Goal: Find specific page/section: Find specific page/section

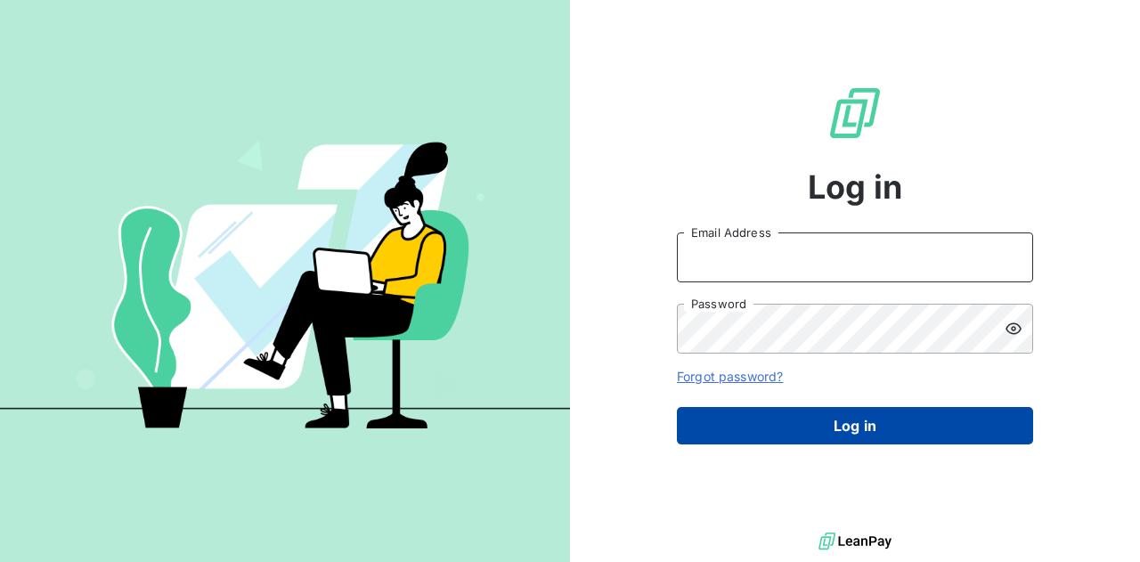
type input "[PERSON_NAME][EMAIL_ADDRESS][DOMAIN_NAME]"
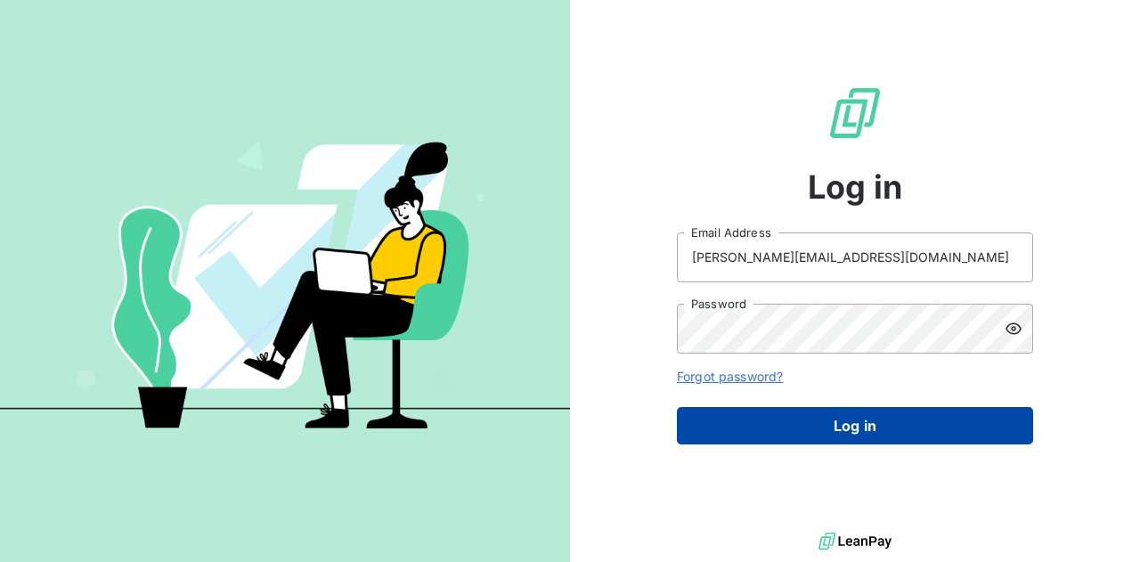
click at [825, 431] on button "Log in" at bounding box center [855, 425] width 356 height 37
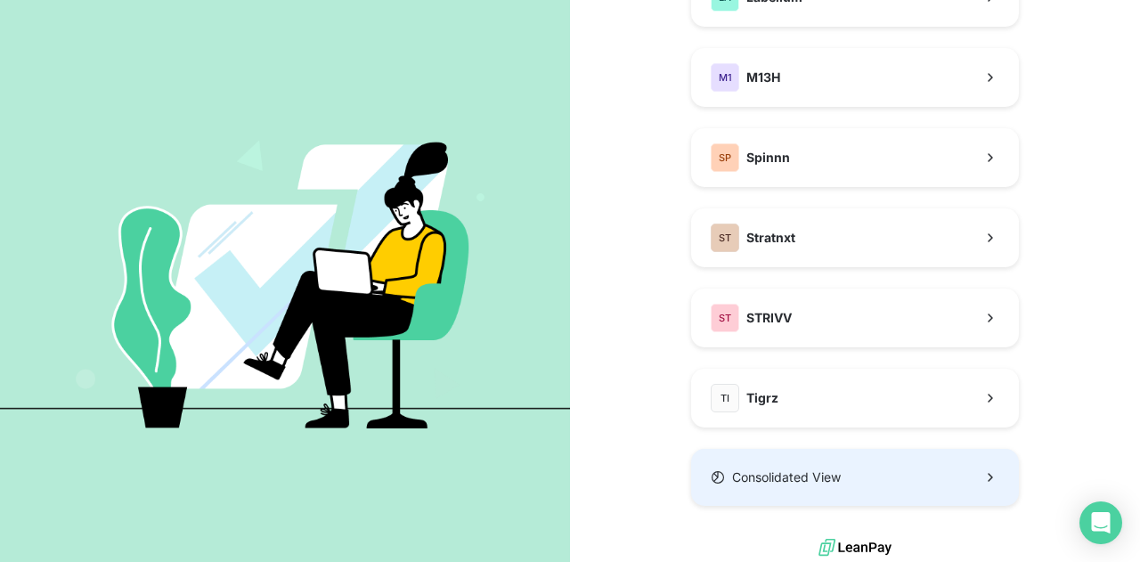
scroll to position [438, 0]
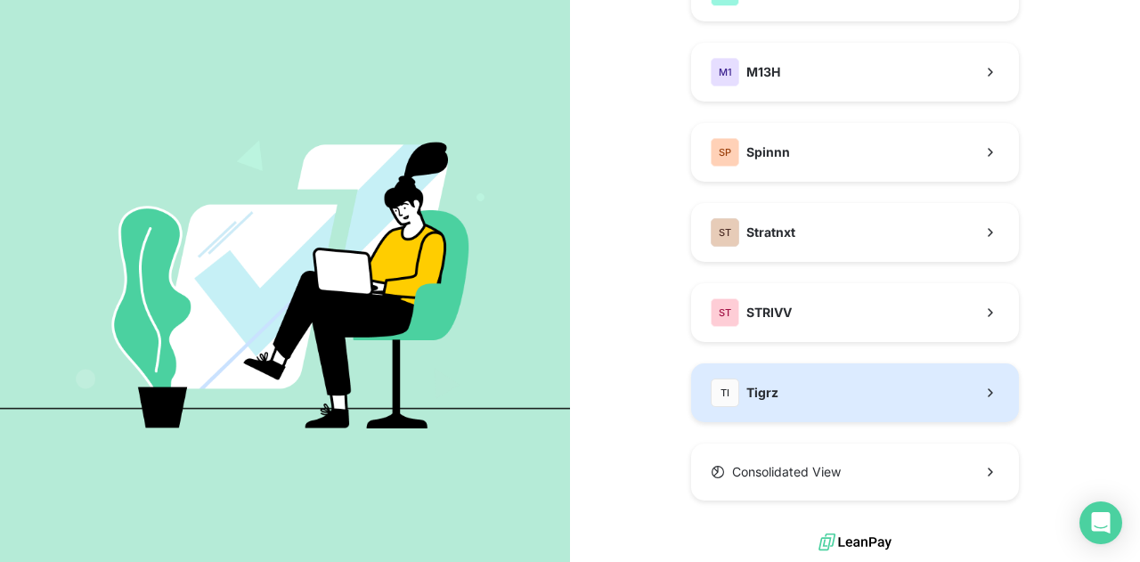
click at [799, 368] on button "TI Tigrz" at bounding box center [855, 392] width 328 height 59
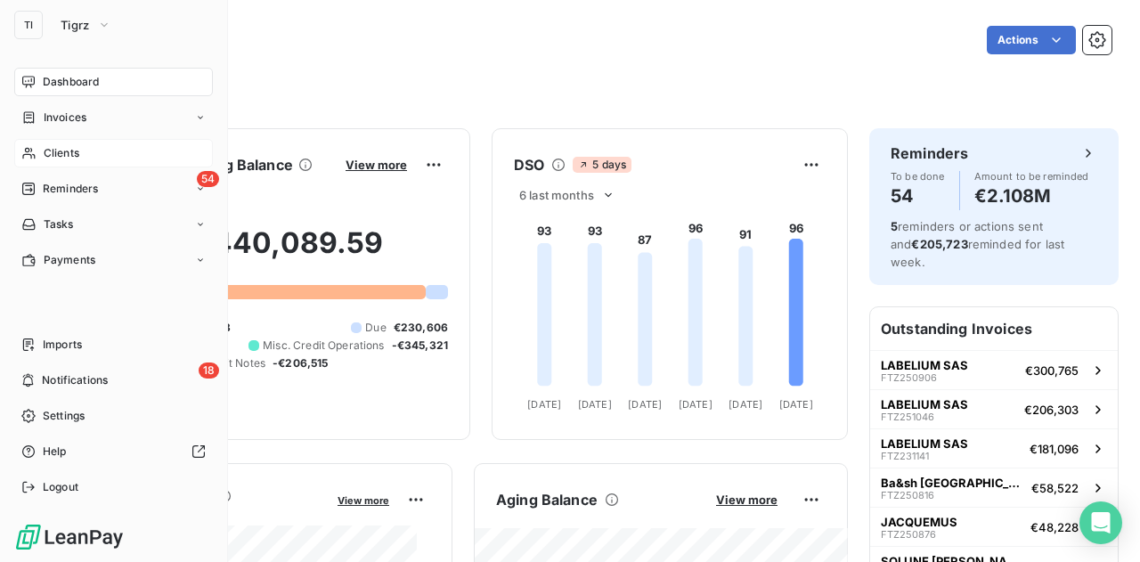
click at [53, 147] on div "Clients" at bounding box center [113, 153] width 199 height 28
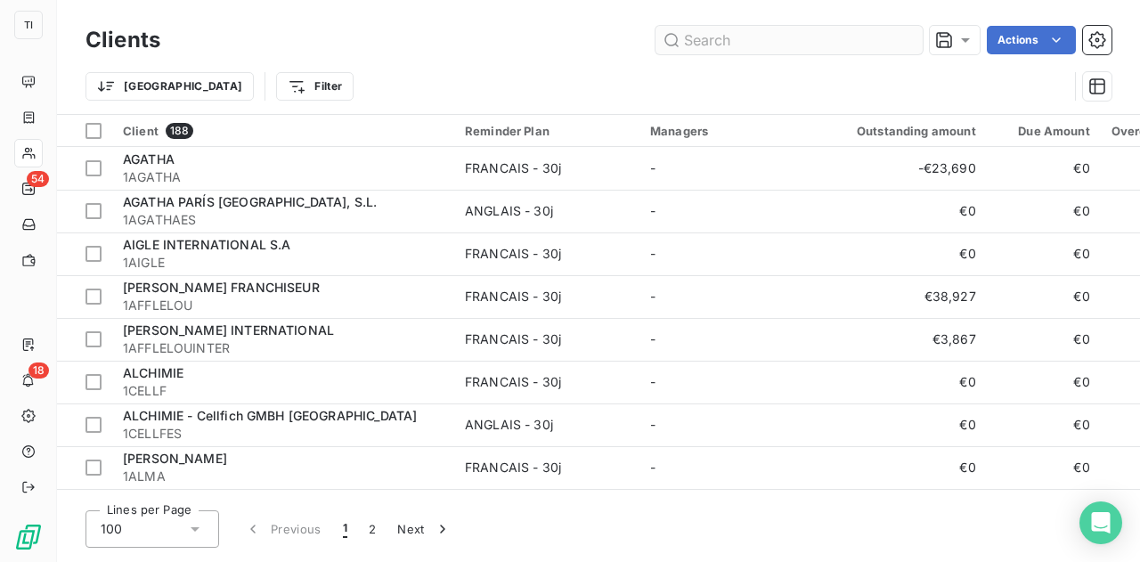
click at [758, 37] on input "text" at bounding box center [788, 40] width 267 height 28
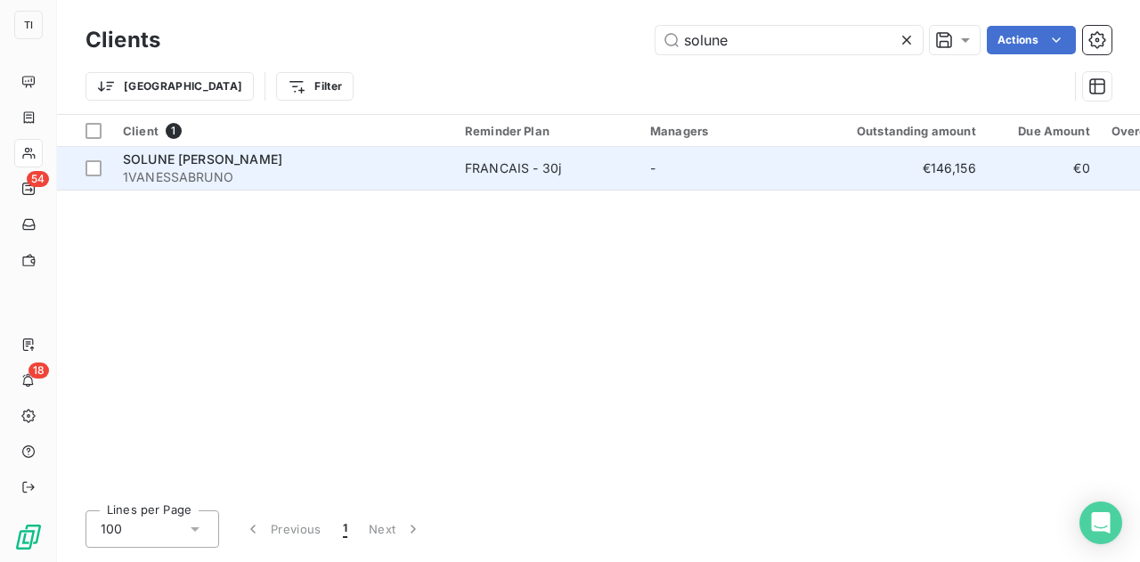
type input "solune"
click at [197, 179] on span "1VANESSABRUNO" at bounding box center [283, 177] width 320 height 18
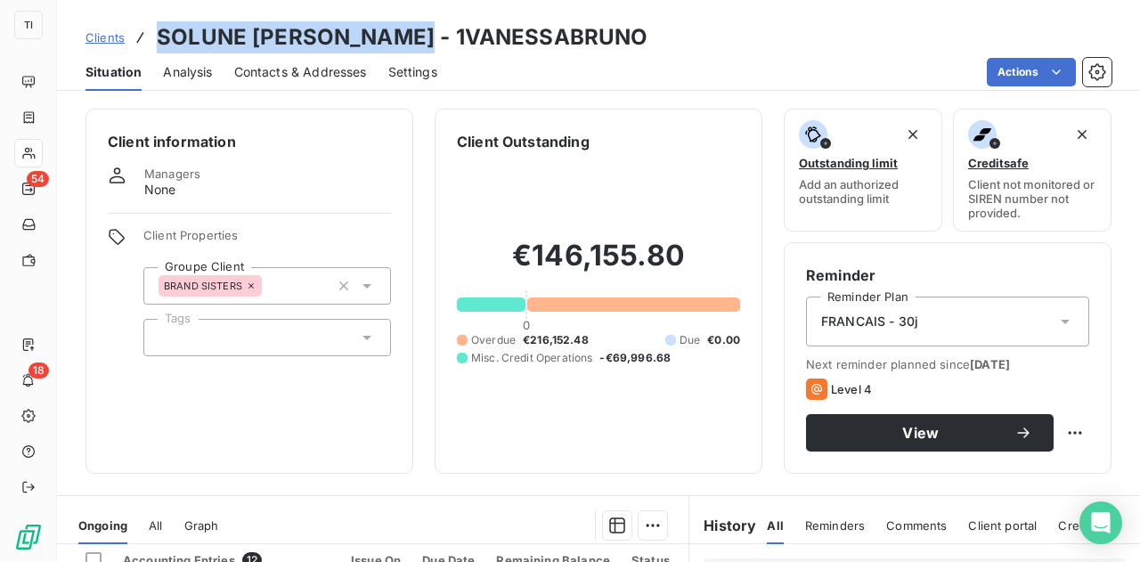
drag, startPoint x: 153, startPoint y: 36, endPoint x: 406, endPoint y: 46, distance: 253.1
click at [406, 46] on div "Clients SOLUNE [PERSON_NAME] - 1VANESSABRUNO" at bounding box center [366, 37] width 562 height 32
copy h3 "SOLUNE [PERSON_NAME]"
click at [286, 77] on span "Contacts & Addresses" at bounding box center [300, 72] width 133 height 18
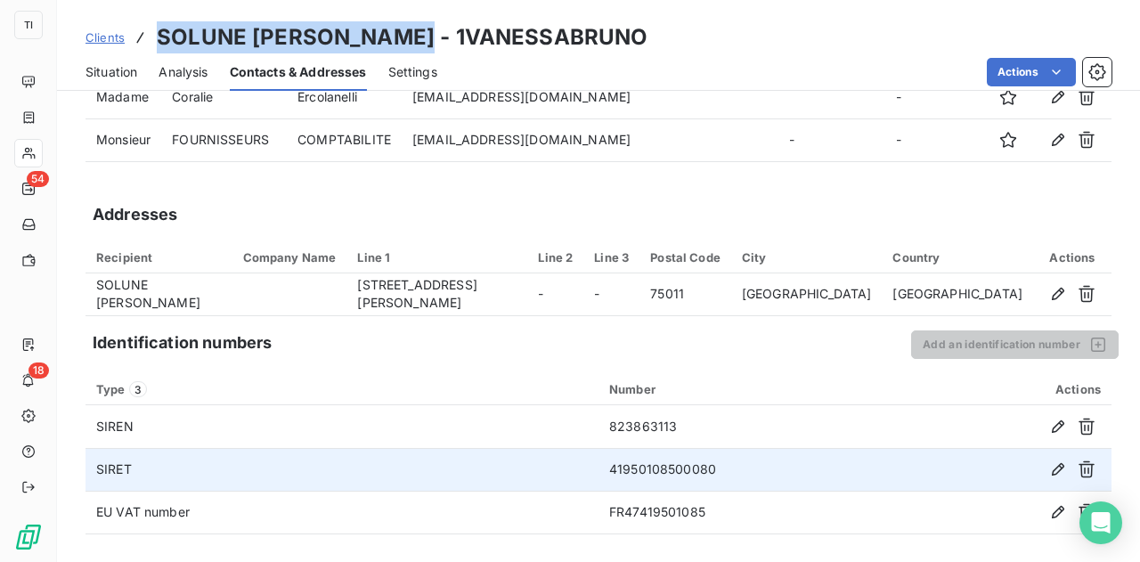
scroll to position [20, 0]
